Goal: Task Accomplishment & Management: Manage account settings

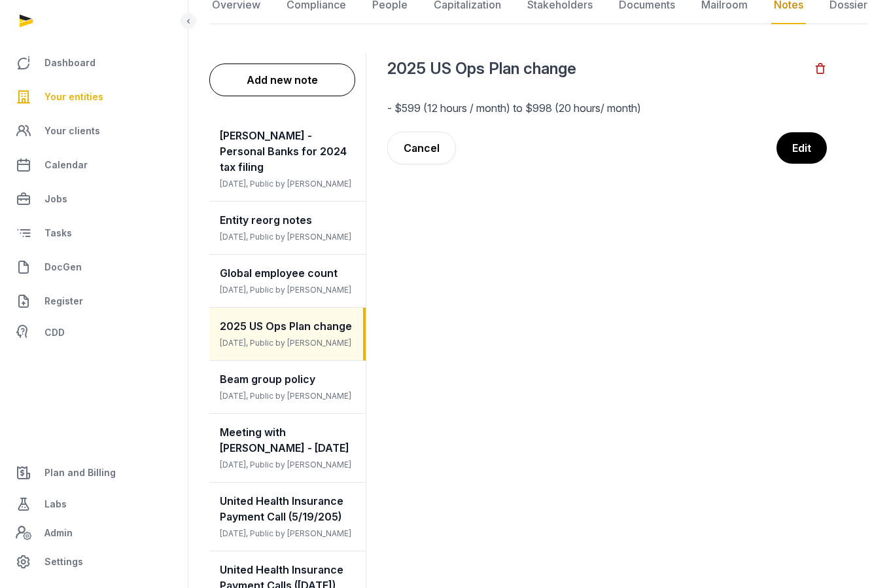
click at [82, 105] on link "Your entities" at bounding box center [93, 96] width 167 height 31
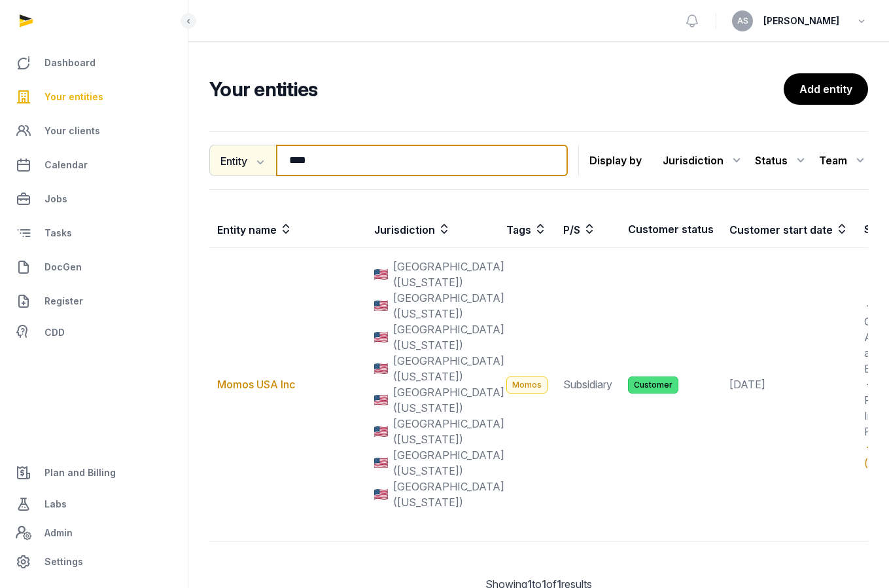
drag, startPoint x: 395, startPoint y: 162, endPoint x: 245, endPoint y: 163, distance: 149.8
click at [245, 161] on div "Entity Entity People Tags Services **** Search" at bounding box center [388, 160] width 359 height 31
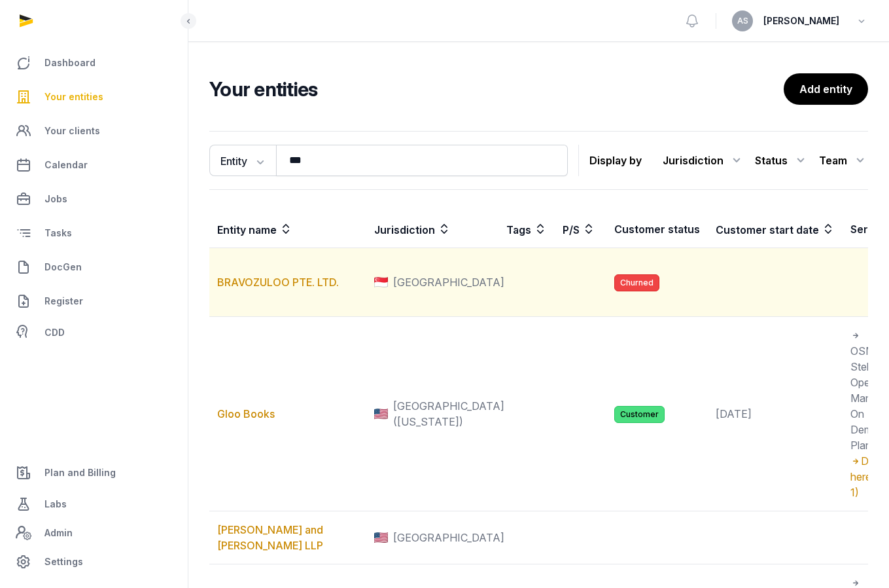
click at [296, 256] on td "BRAVOZULOO PTE. LTD." at bounding box center [287, 282] width 157 height 69
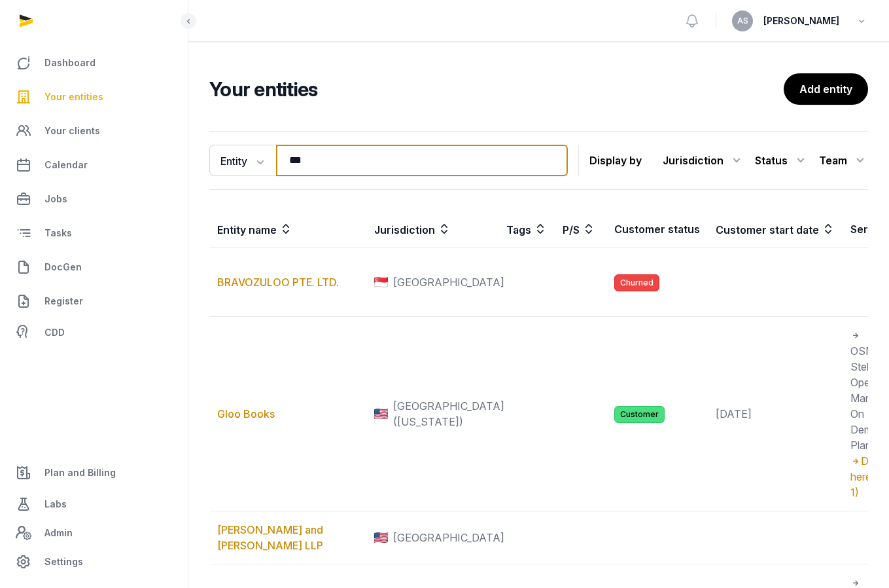
click at [344, 166] on input "***" at bounding box center [422, 160] width 292 height 31
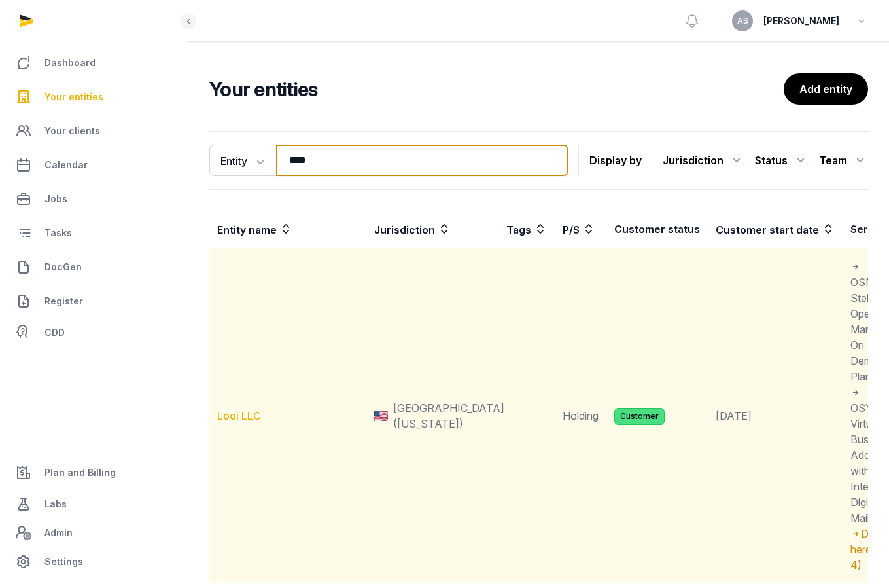
type input "****"
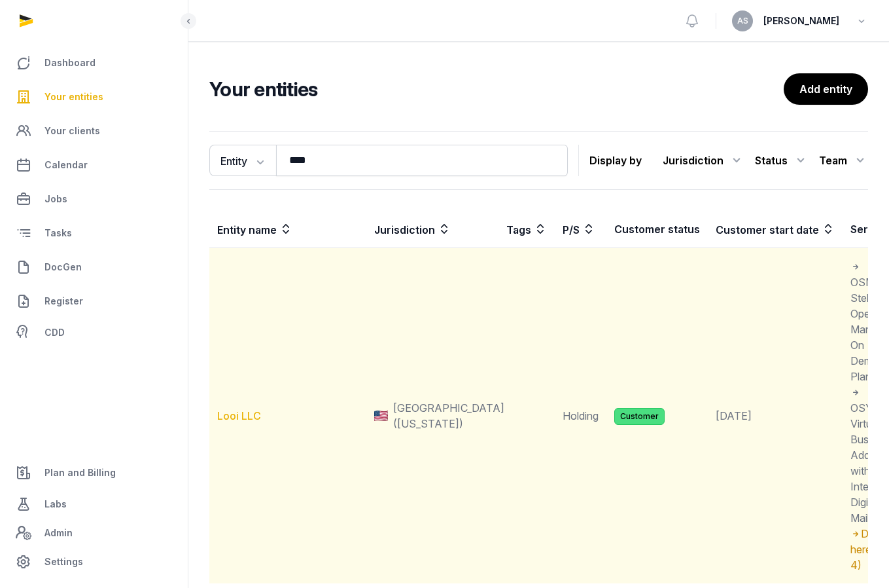
click at [243, 415] on link "Looi LLC" at bounding box center [239, 415] width 44 height 13
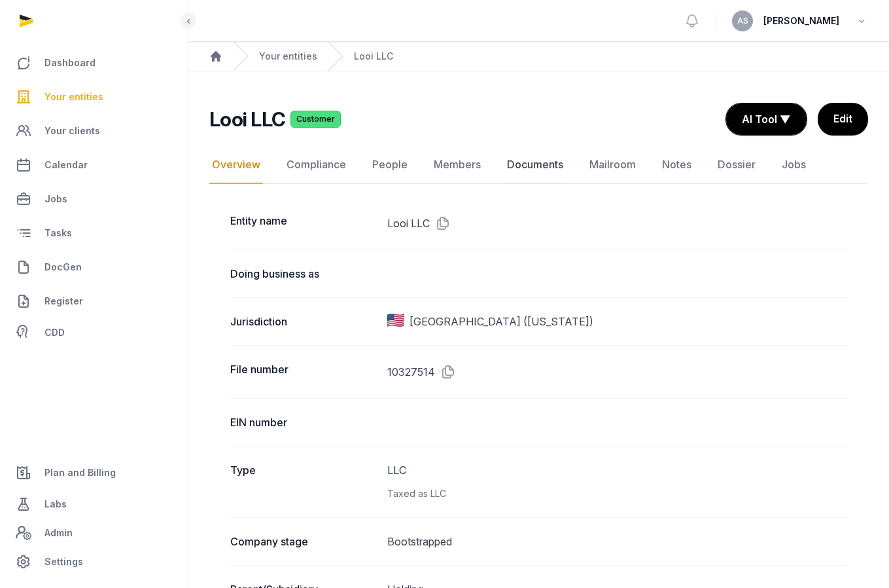
click at [525, 164] on link "Documents" at bounding box center [535, 165] width 62 height 38
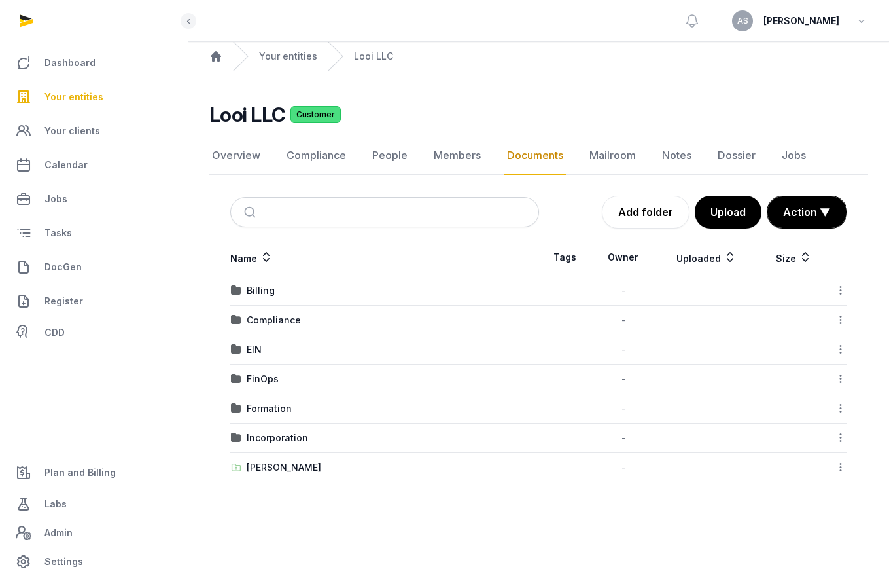
click at [344, 434] on div "Incorporation" at bounding box center [385, 437] width 308 height 13
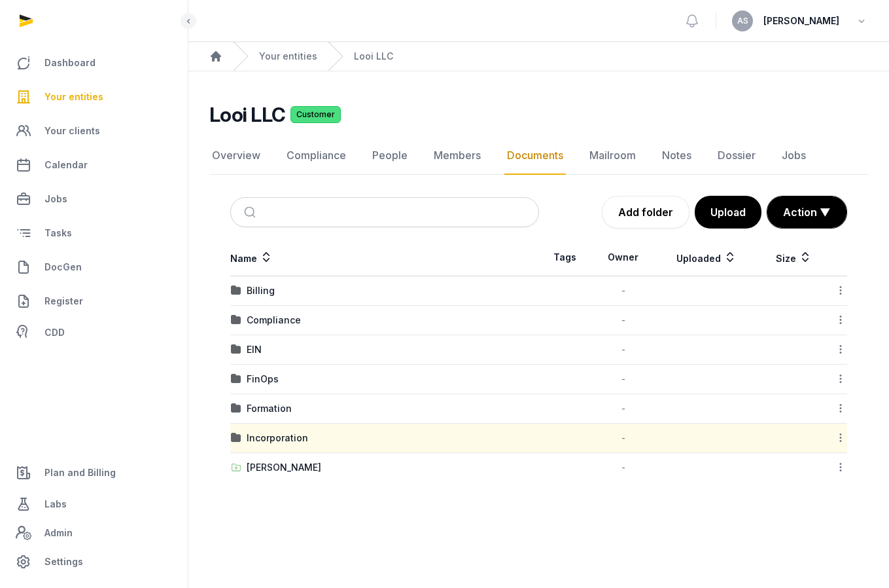
click at [381, 469] on div "[PERSON_NAME]" at bounding box center [385, 467] width 308 height 13
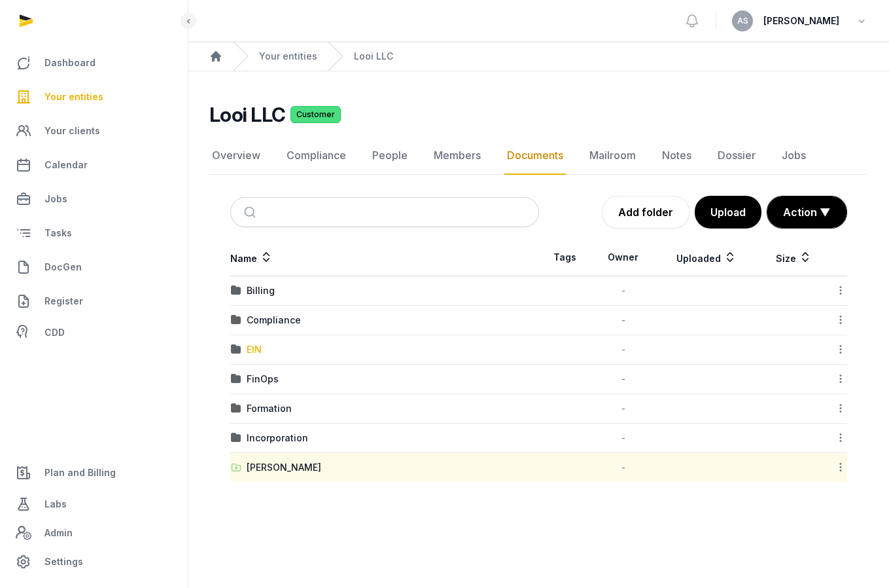
click at [255, 351] on div "EIN" at bounding box center [254, 349] width 15 height 13
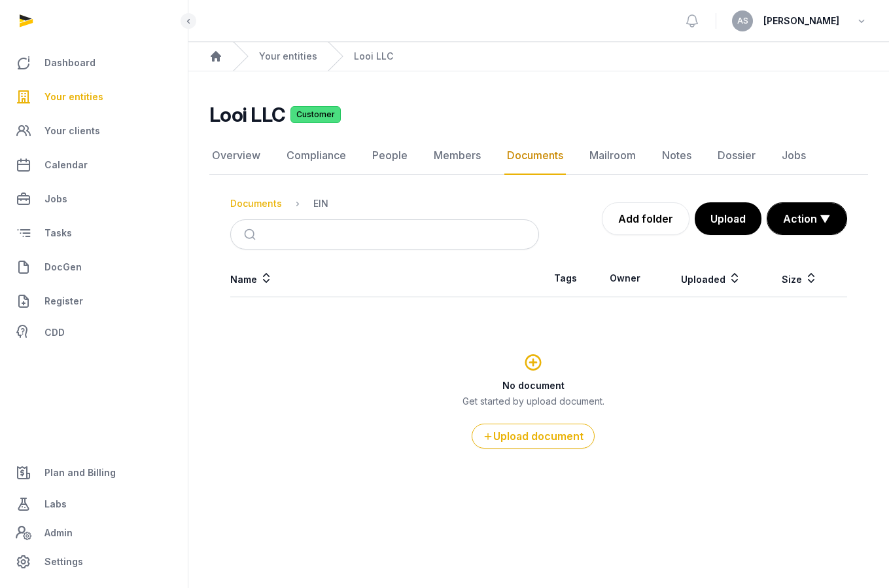
click at [264, 203] on div "Documents" at bounding box center [256, 203] width 52 height 13
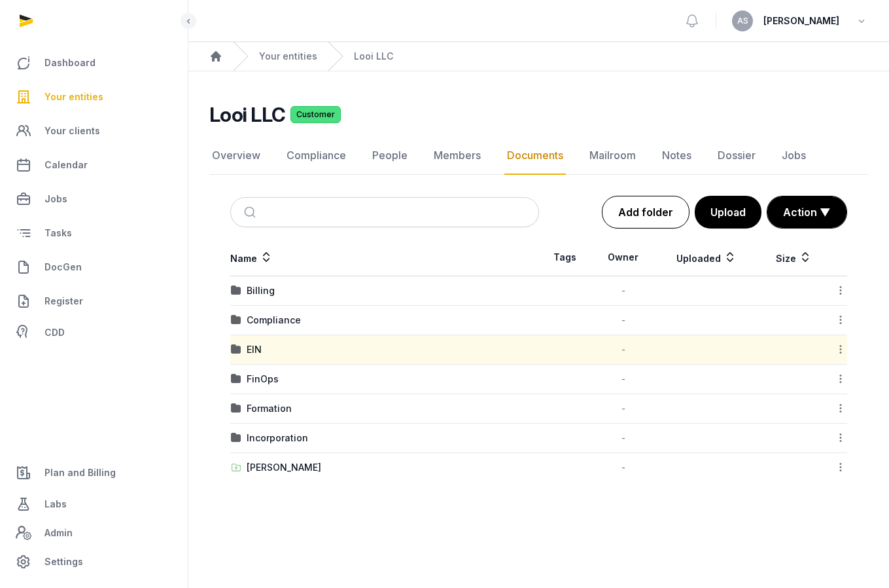
click at [645, 218] on link "Add folder" at bounding box center [646, 212] width 88 height 33
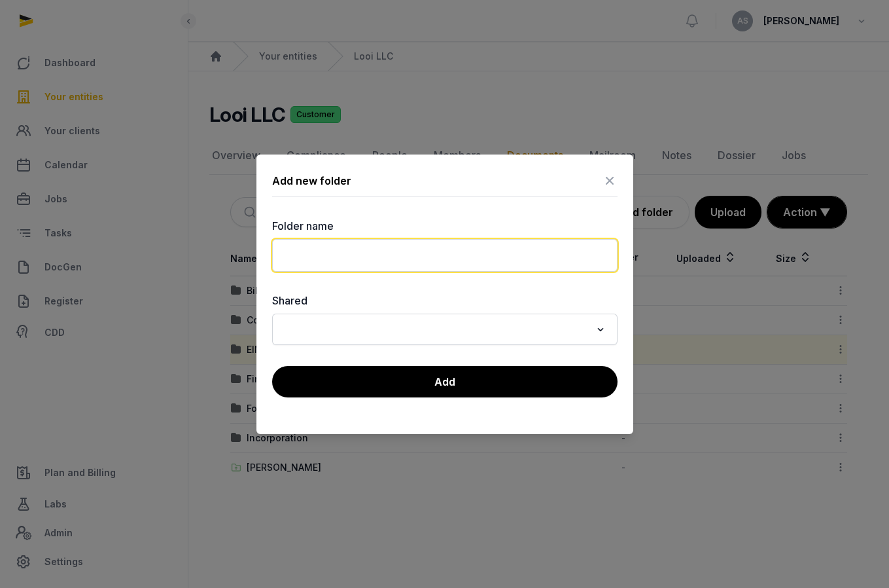
click at [399, 260] on input "text" at bounding box center [444, 255] width 345 height 33
type input "*********"
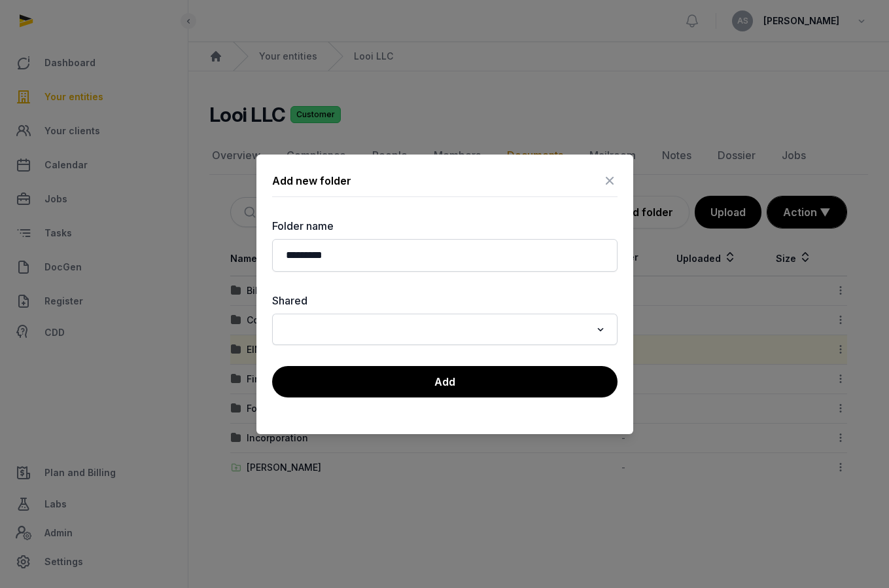
click at [423, 335] on input "Search for option" at bounding box center [435, 329] width 311 height 18
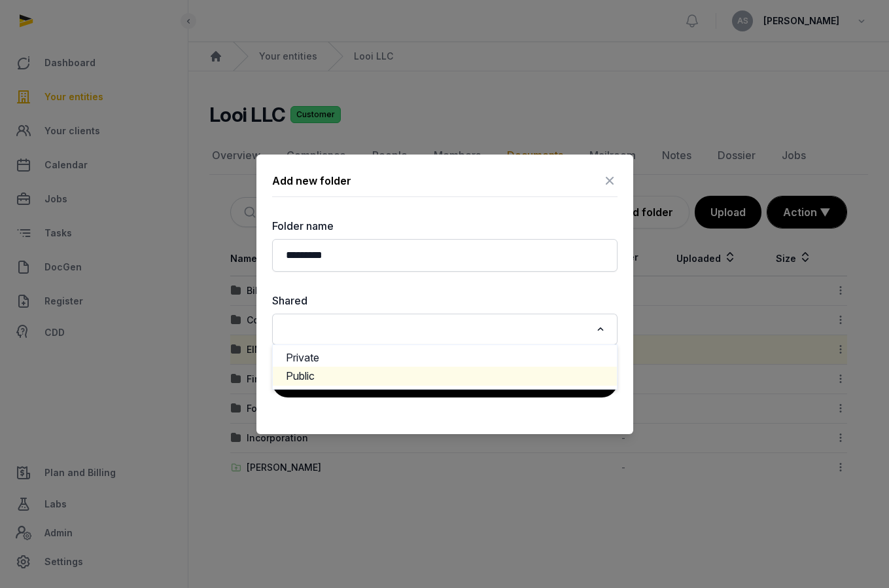
click at [410, 376] on li "Public" at bounding box center [445, 375] width 344 height 19
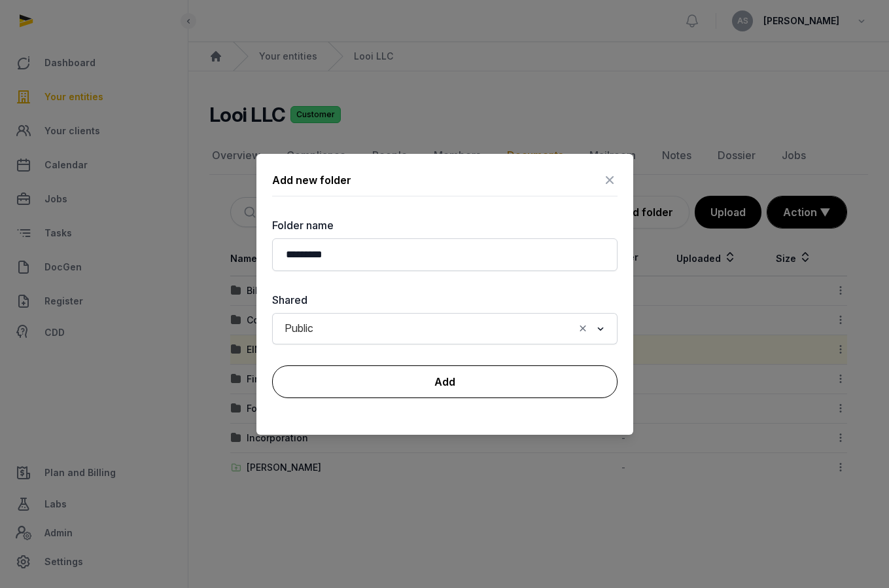
click at [418, 395] on button "Add" at bounding box center [444, 381] width 345 height 33
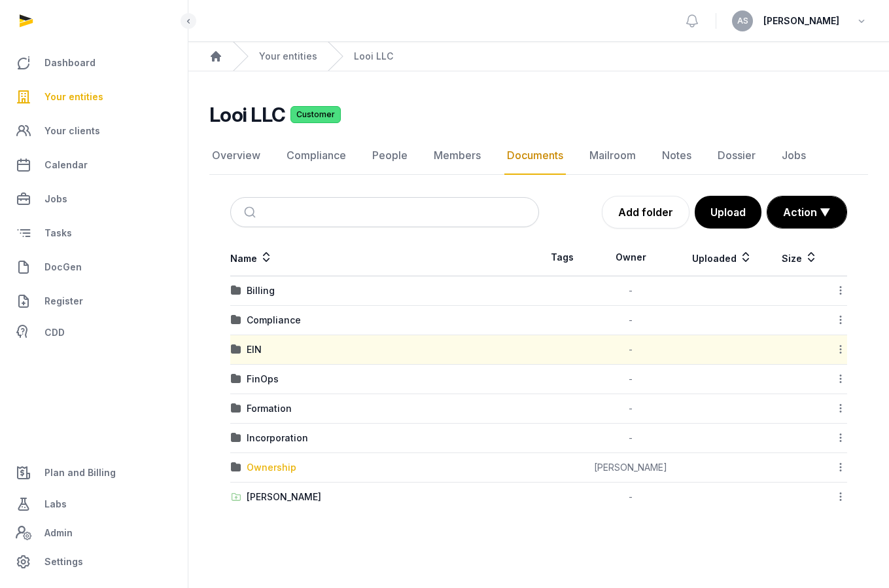
click at [277, 465] on div "Ownership" at bounding box center [272, 467] width 50 height 13
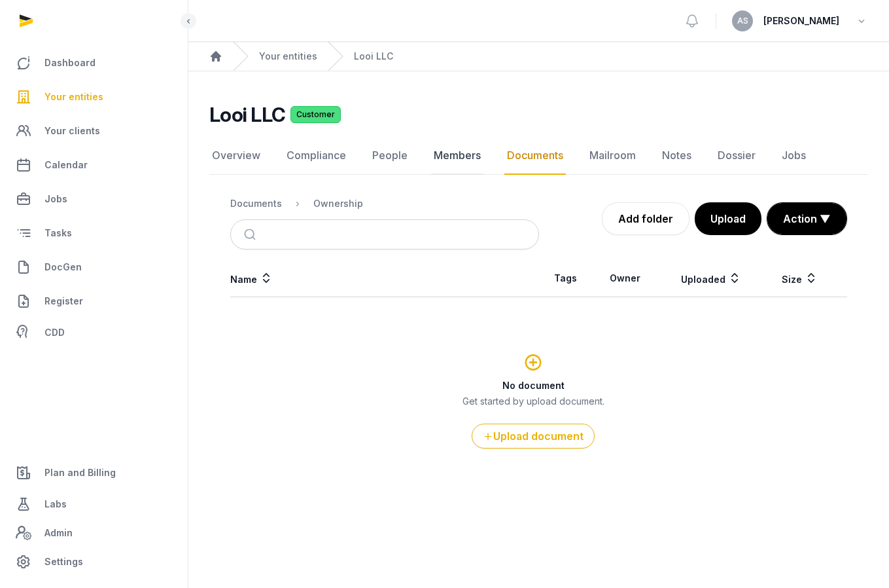
click at [451, 158] on link "Members" at bounding box center [457, 156] width 52 height 38
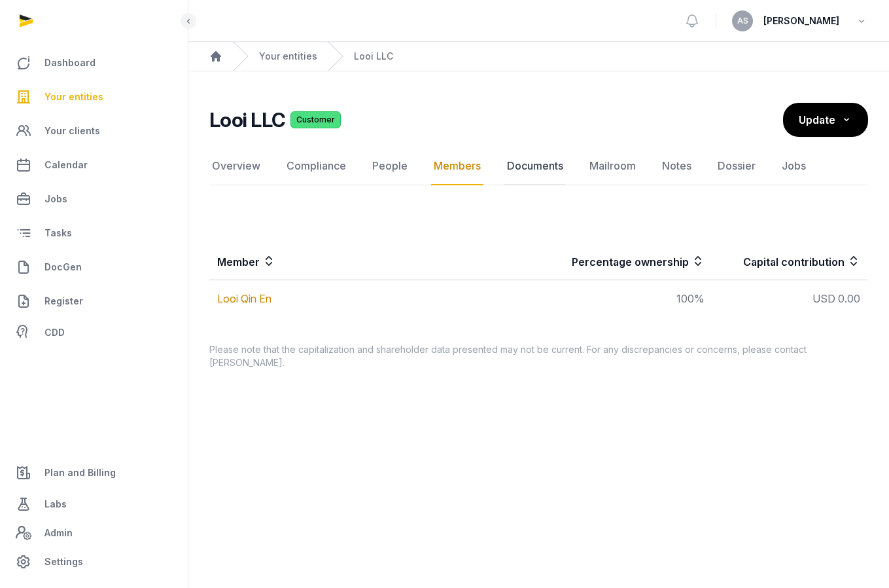
click at [537, 166] on link "Documents" at bounding box center [535, 166] width 62 height 38
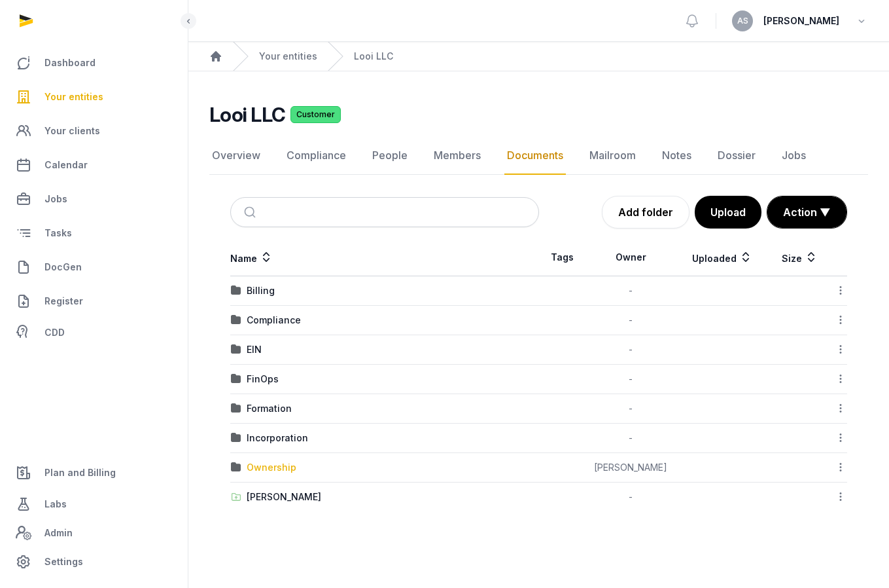
click at [277, 469] on div "Ownership" at bounding box center [272, 467] width 50 height 13
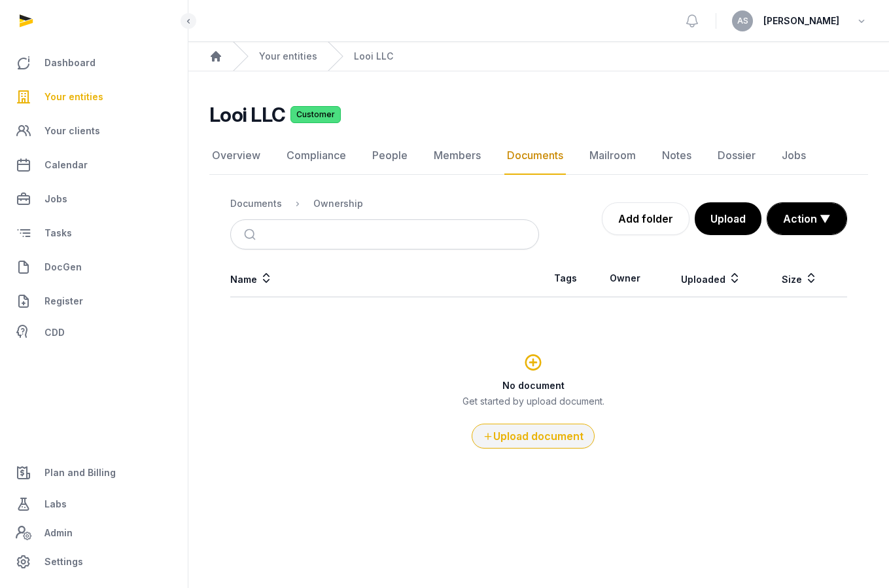
click at [516, 435] on button "Upload document" at bounding box center [533, 435] width 123 height 25
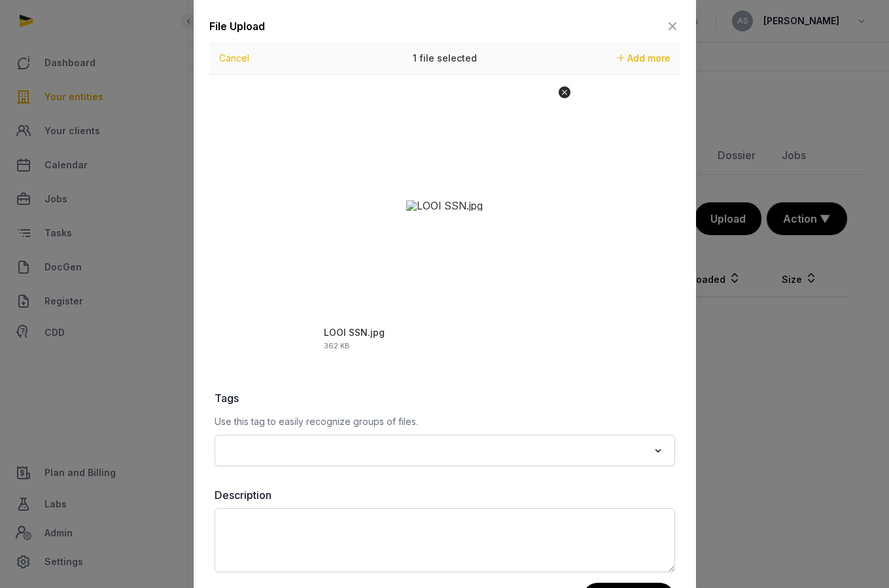
scroll to position [52, 0]
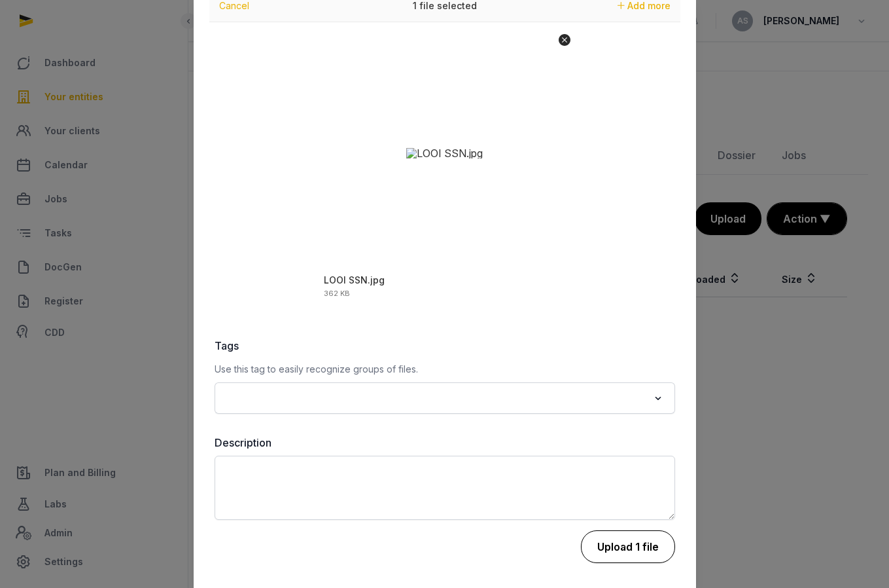
click at [612, 552] on button "Upload 1 file" at bounding box center [628, 546] width 94 height 33
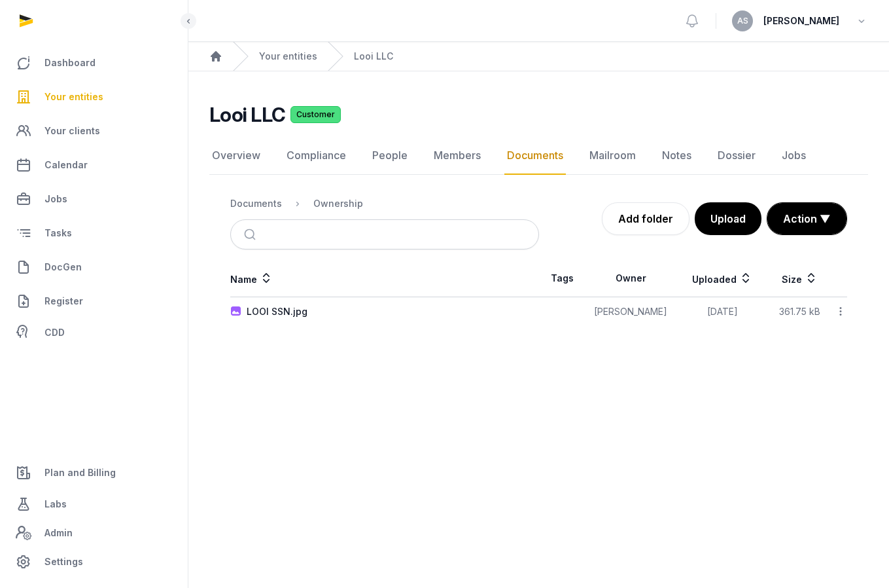
click at [849, 303] on div "Name Tags Owner Uploaded Size LOOI SSN.jpg [PERSON_NAME] [DATE] 361.75 kB Downl…" at bounding box center [538, 293] width 659 height 66
click at [841, 305] on icon at bounding box center [841, 311] width 12 height 14
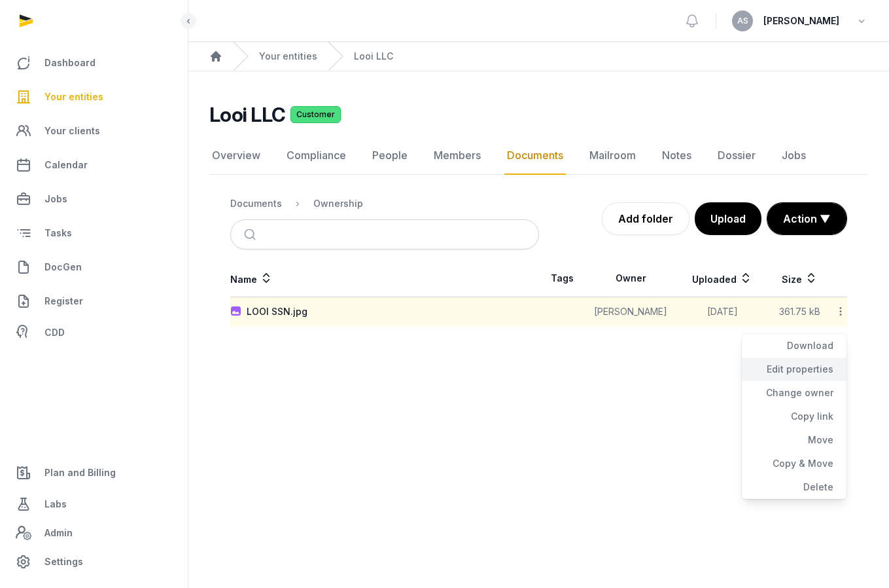
click at [821, 361] on div "Edit properties" at bounding box center [794, 369] width 105 height 24
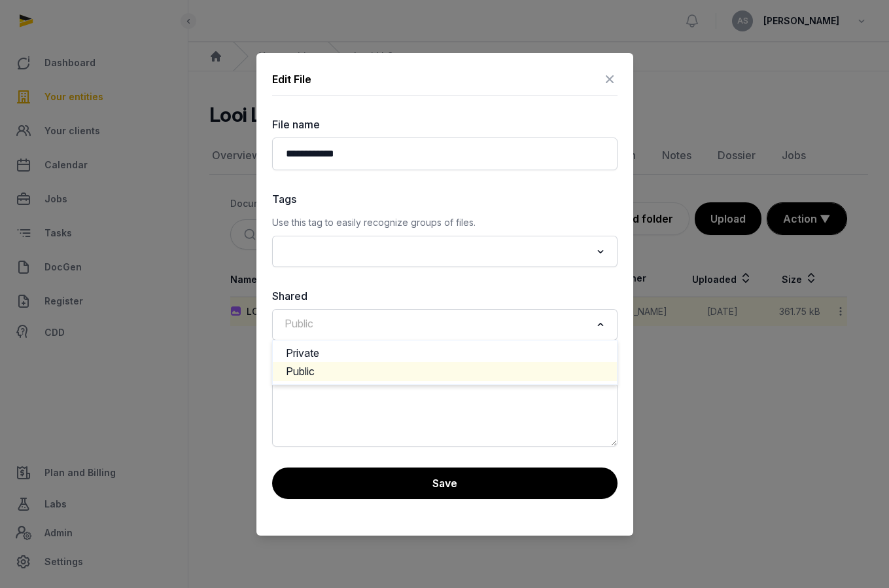
click at [533, 333] on div "Public Loading..." at bounding box center [445, 325] width 332 height 24
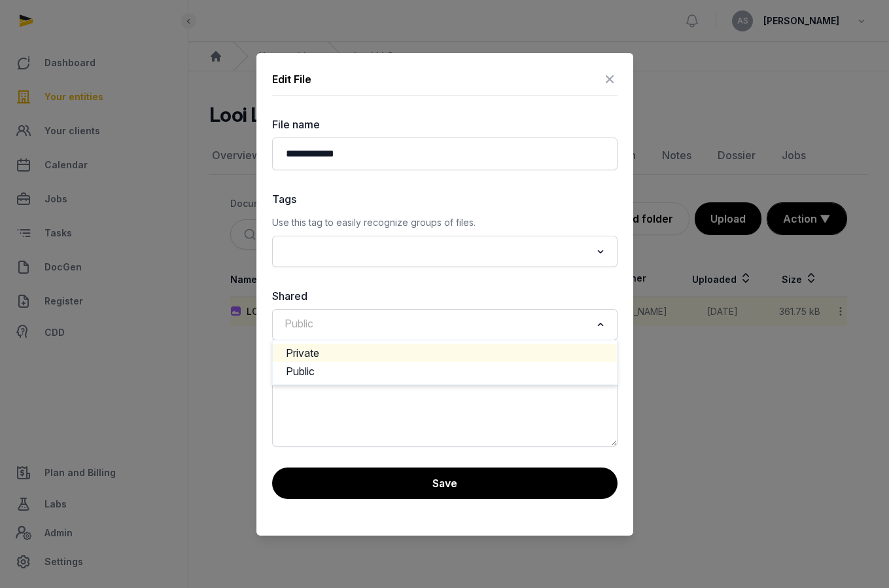
click at [527, 351] on li "Private" at bounding box center [445, 353] width 344 height 19
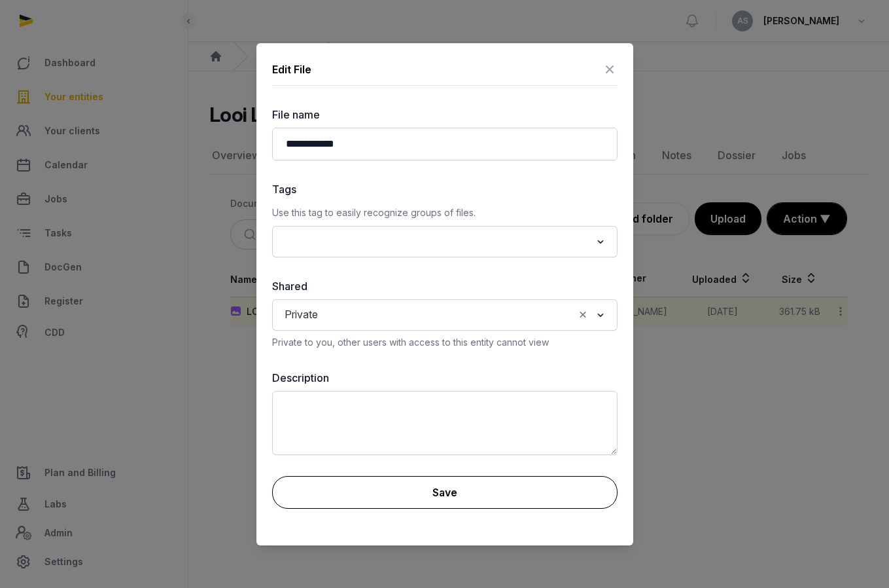
click at [475, 477] on button "Save" at bounding box center [444, 492] width 345 height 33
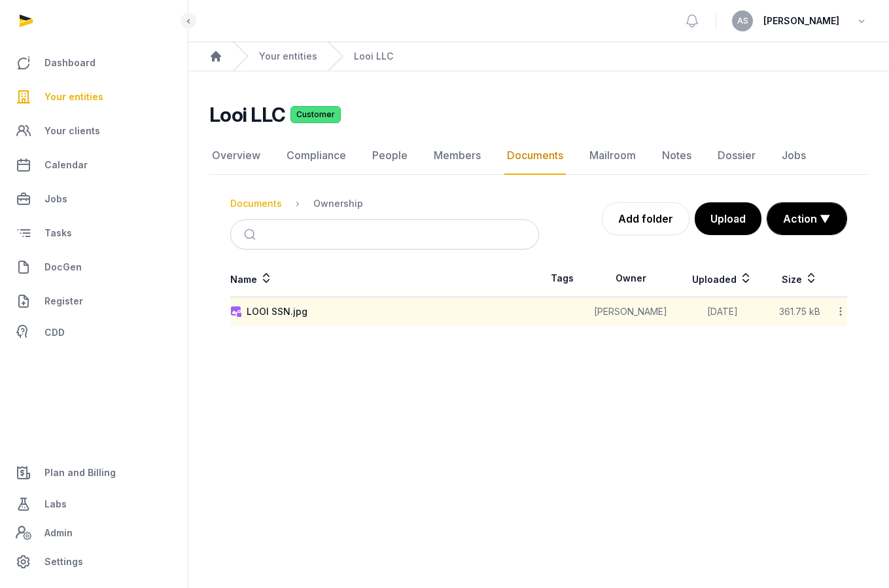
click at [269, 202] on div "Documents" at bounding box center [256, 203] width 52 height 13
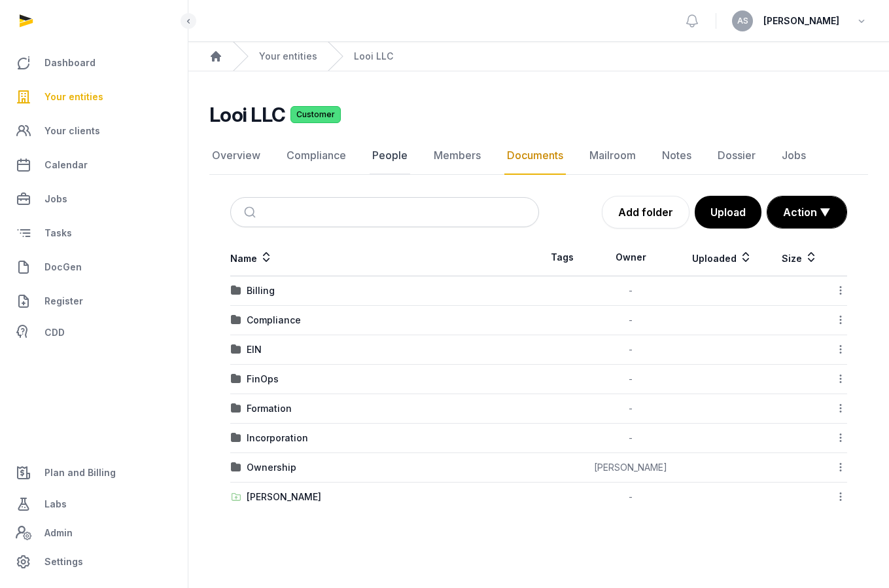
click at [383, 158] on link "People" at bounding box center [390, 156] width 41 height 38
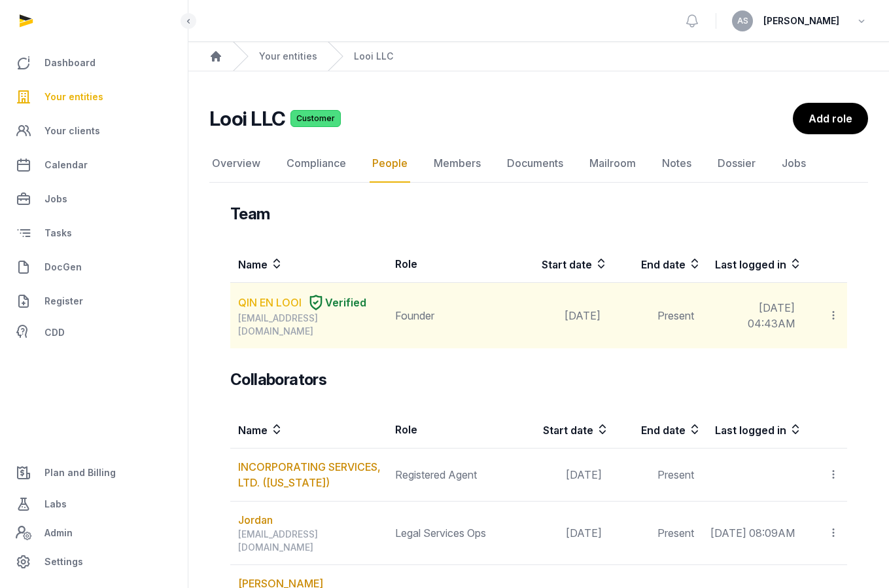
click at [274, 300] on link "QIN EN LOOI" at bounding box center [269, 302] width 63 height 16
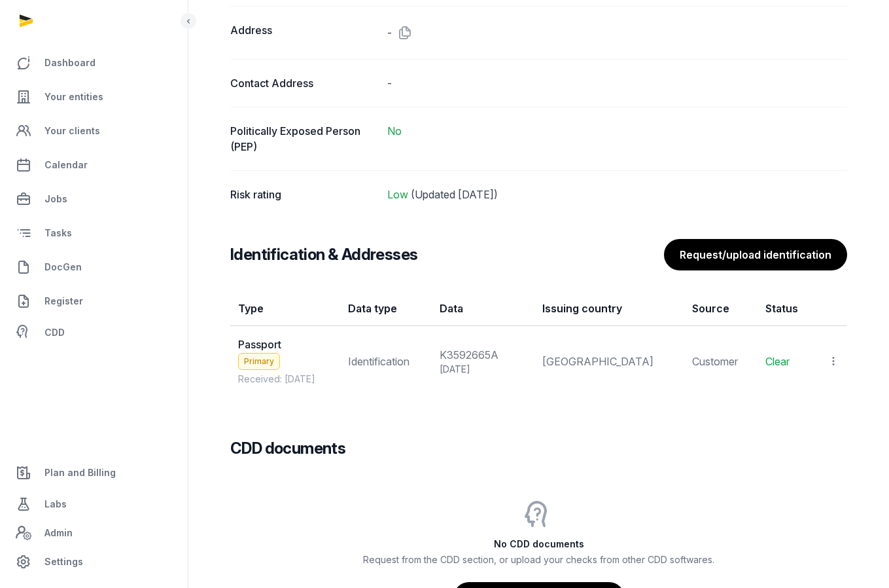
scroll to position [985, 0]
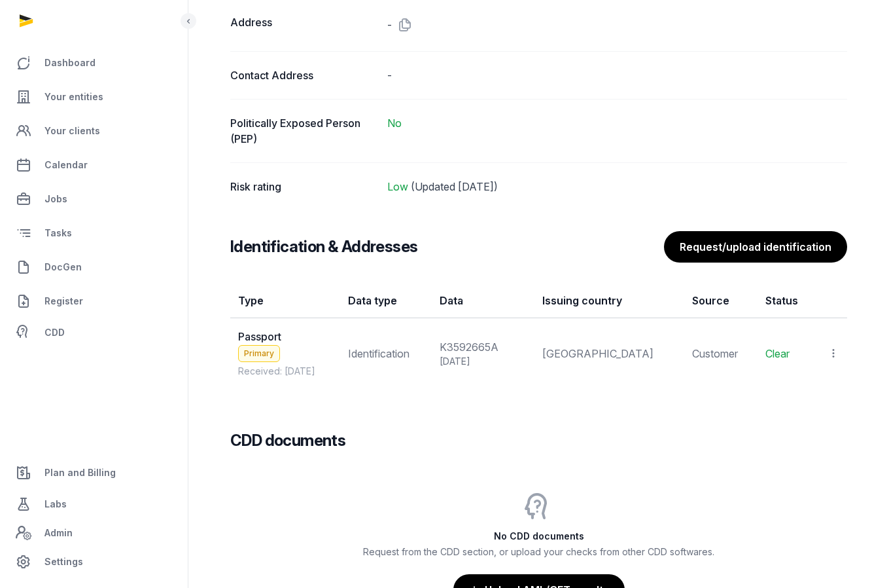
click at [832, 348] on icon at bounding box center [834, 353] width 12 height 14
click at [806, 391] on span "View" at bounding box center [815, 388] width 24 height 13
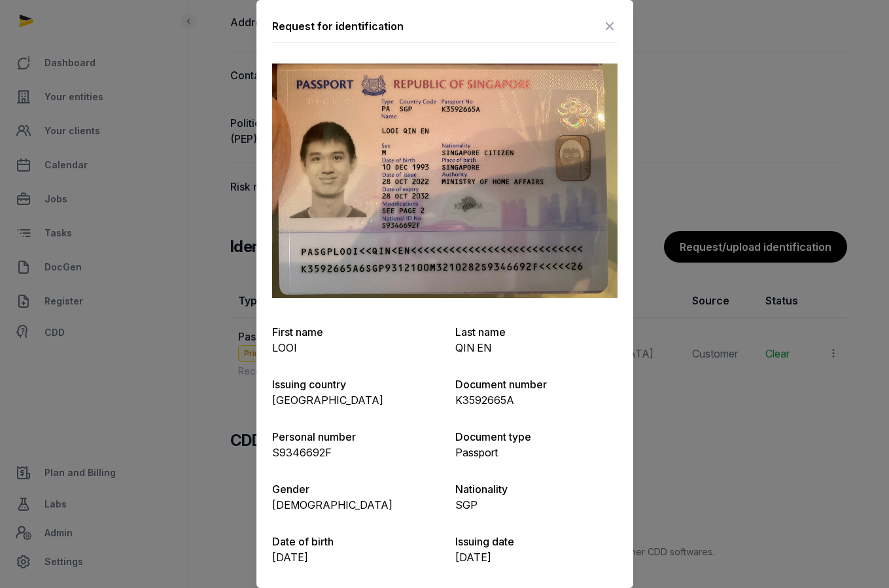
click at [608, 25] on icon at bounding box center [610, 26] width 16 height 21
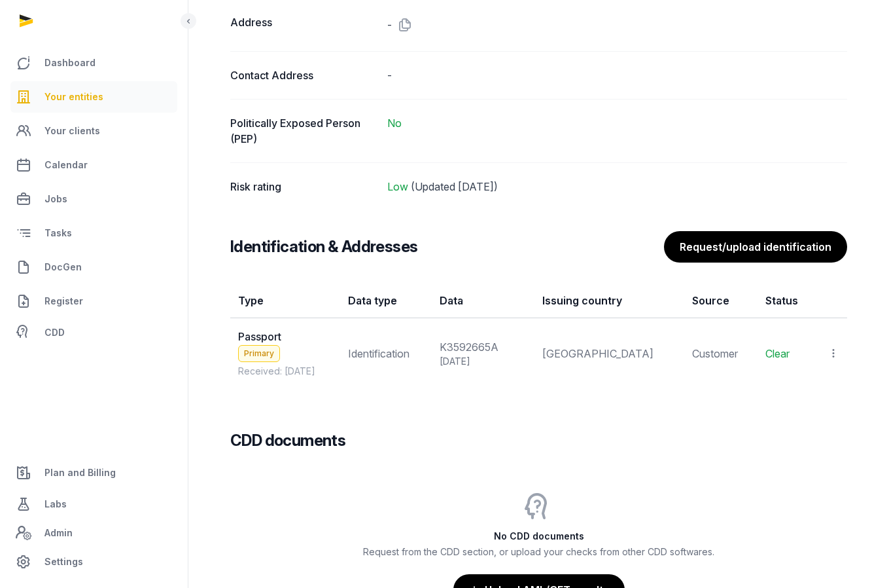
click at [86, 96] on span "Your entities" at bounding box center [73, 97] width 59 height 16
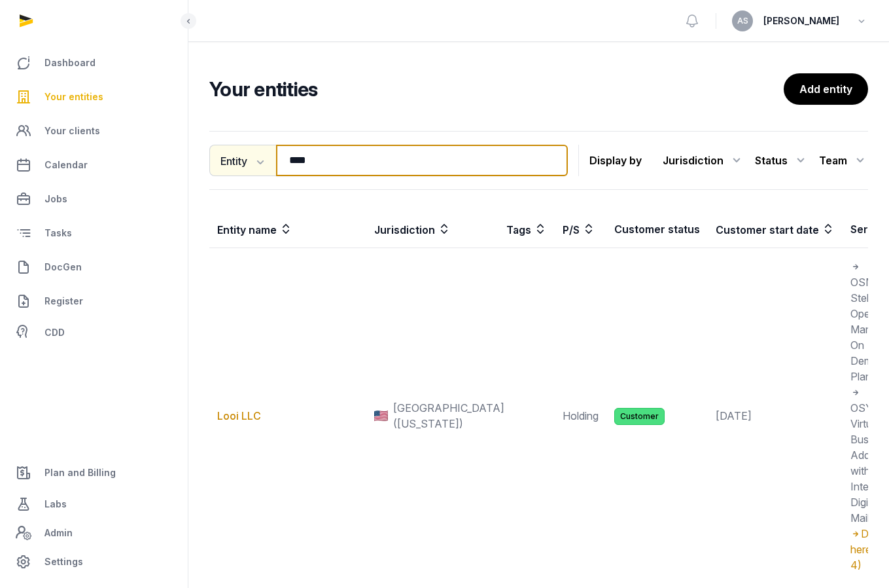
drag, startPoint x: 322, startPoint y: 164, endPoint x: 277, endPoint y: 163, distance: 45.2
click at [277, 163] on div "Entity Entity People Tags Services **** Search" at bounding box center [388, 160] width 359 height 31
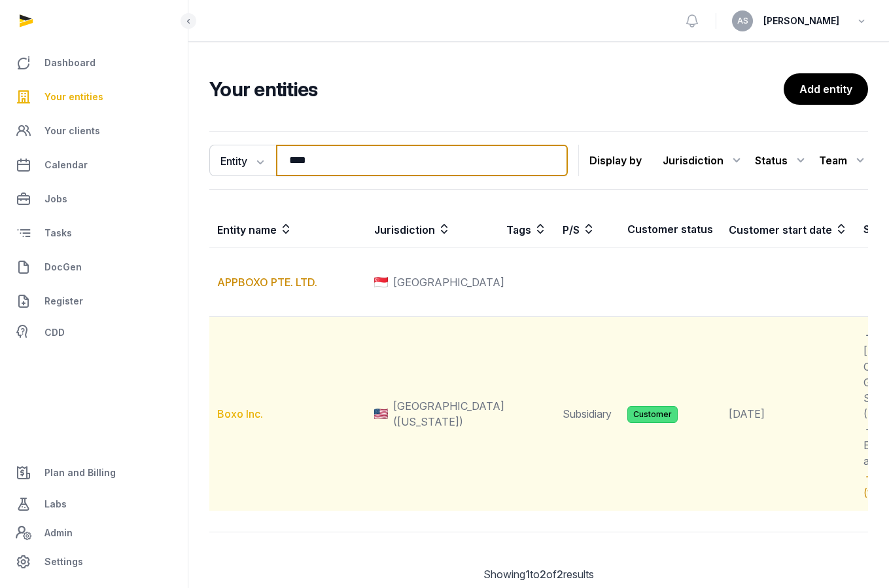
type input "****"
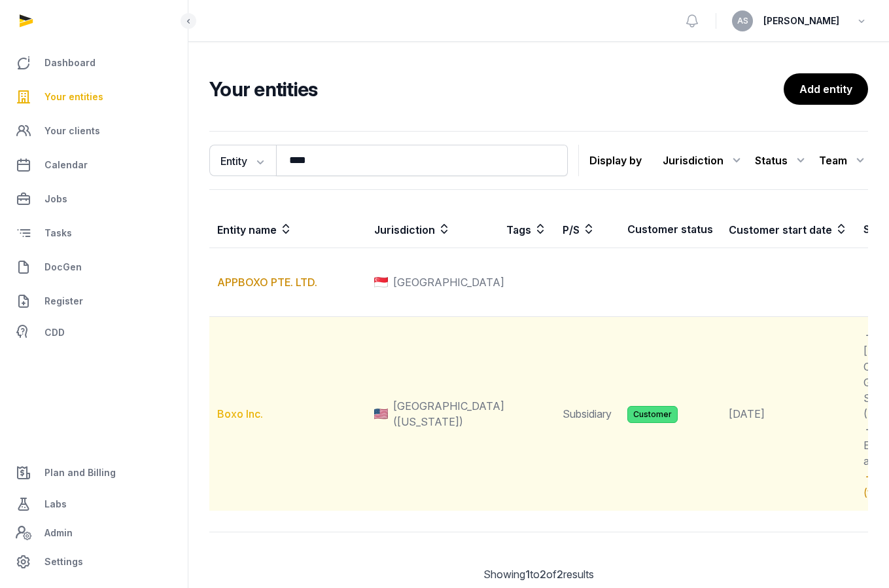
click at [225, 420] on link "Boxo Inc." at bounding box center [240, 413] width 46 height 13
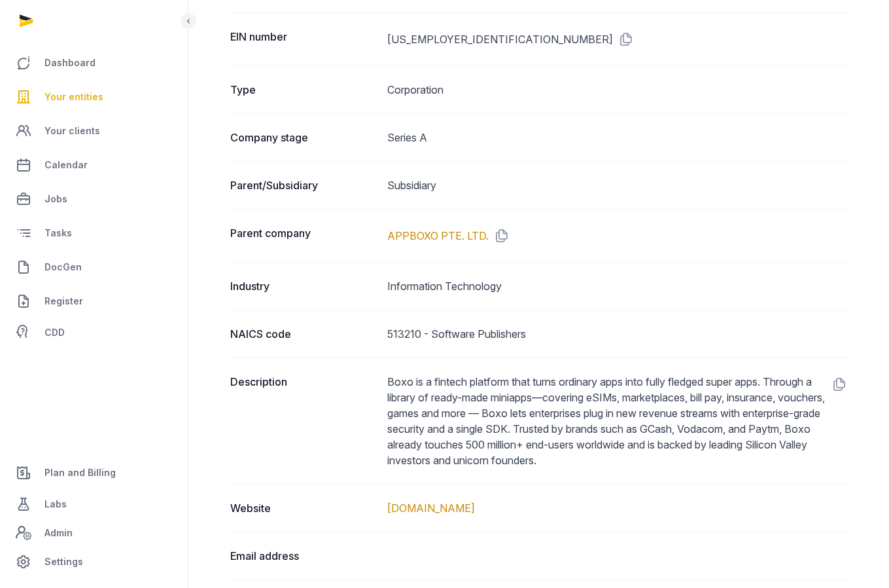
scroll to position [385, 0]
click at [438, 510] on link "[DOMAIN_NAME]" at bounding box center [431, 507] width 88 height 13
